Goal: Transaction & Acquisition: Purchase product/service

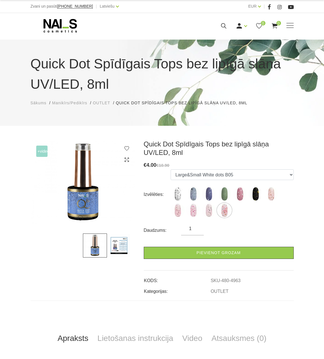
select select "5148"
click at [52, 20] on icon at bounding box center [60, 26] width 59 height 14
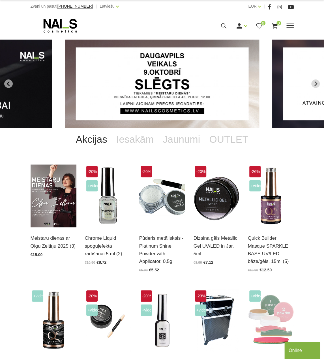
click at [75, 24] on use at bounding box center [59, 26] width 33 height 14
